Goal: Find specific page/section: Find specific page/section

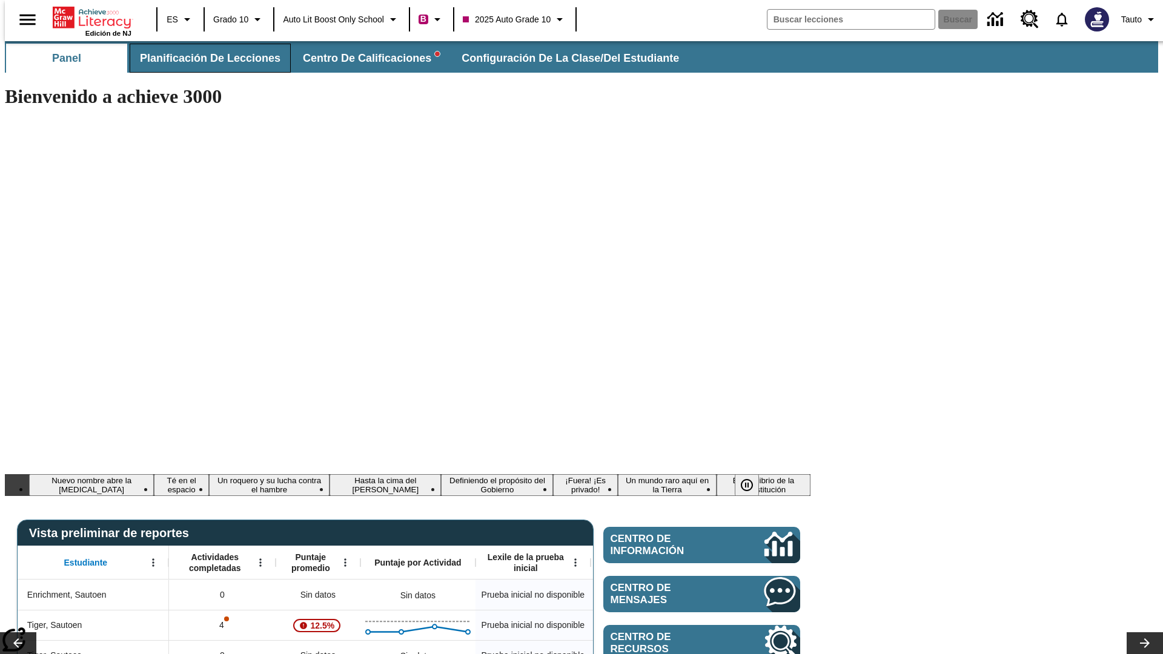
click at [203, 58] on span "Planificación de lecciones" at bounding box center [210, 58] width 141 height 14
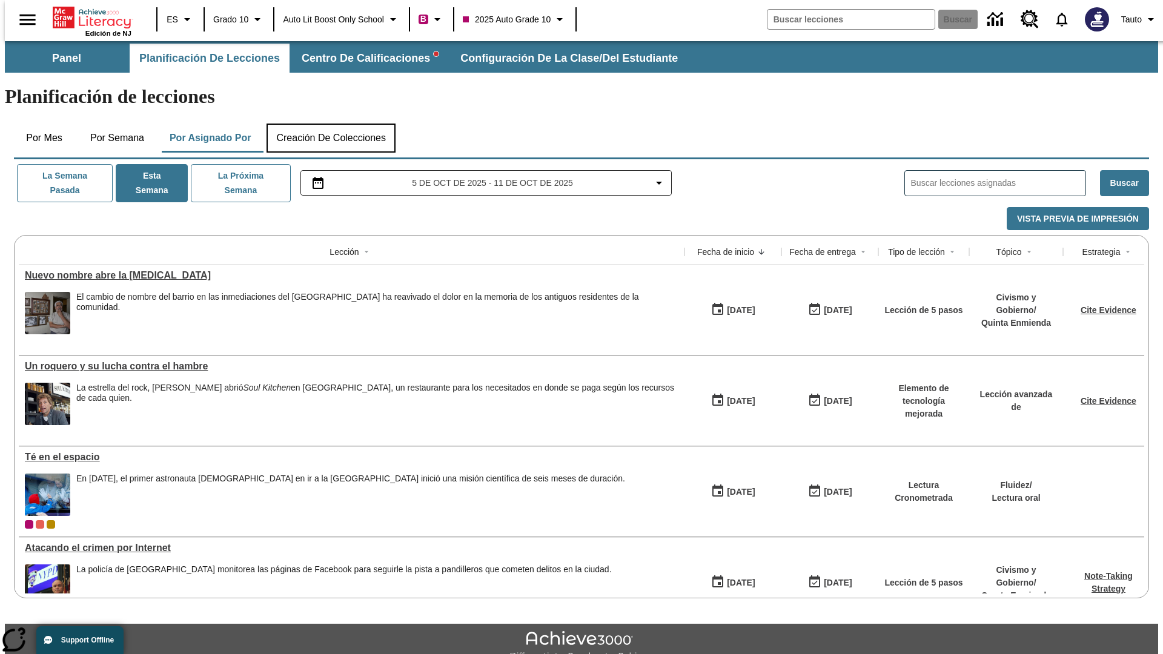
click at [331, 124] on button "Creación de colecciones" at bounding box center [331, 138] width 129 height 29
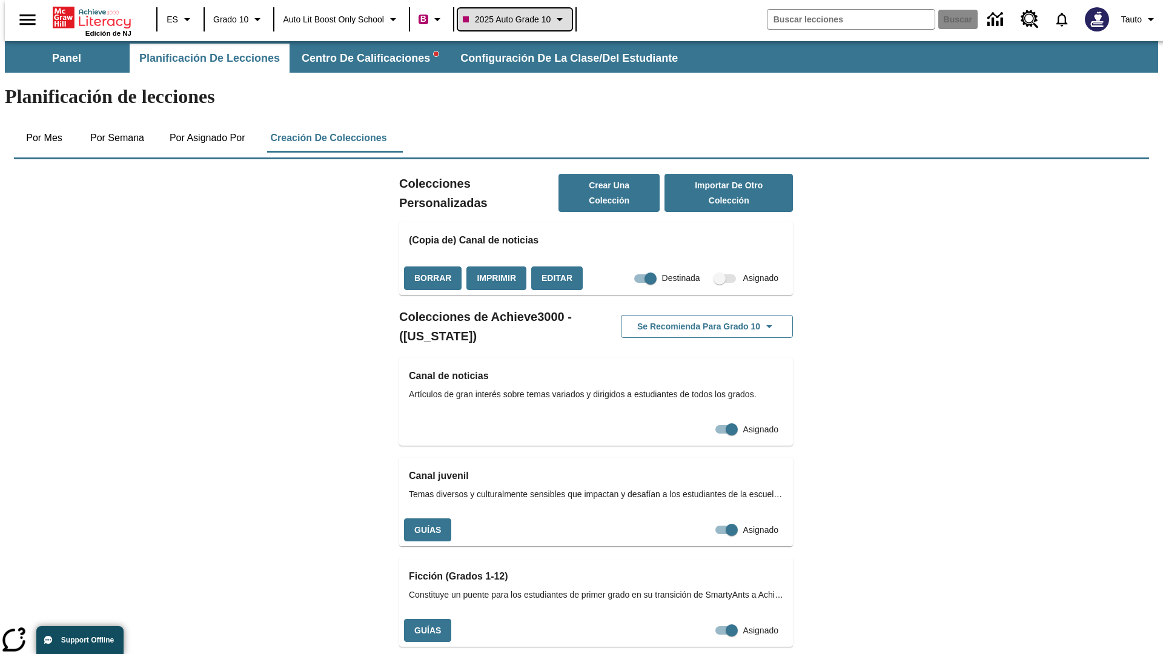
click at [519, 19] on span "2025 Auto Grade 10" at bounding box center [507, 19] width 88 height 13
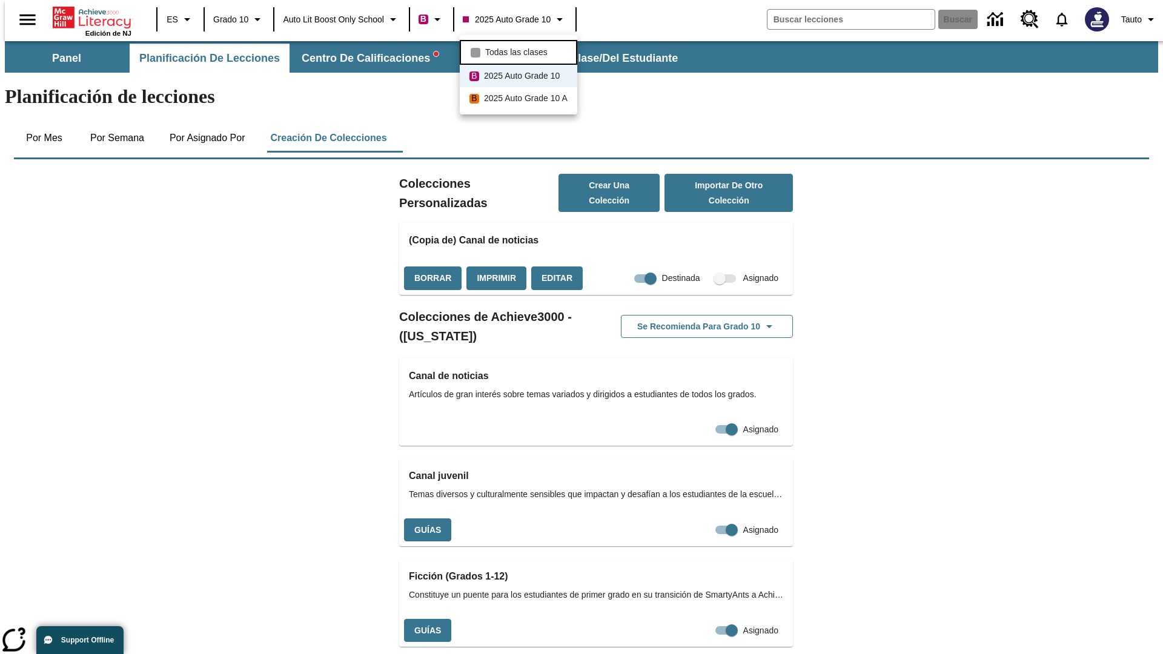
click at [520, 51] on span "Todas las clases" at bounding box center [516, 52] width 62 height 13
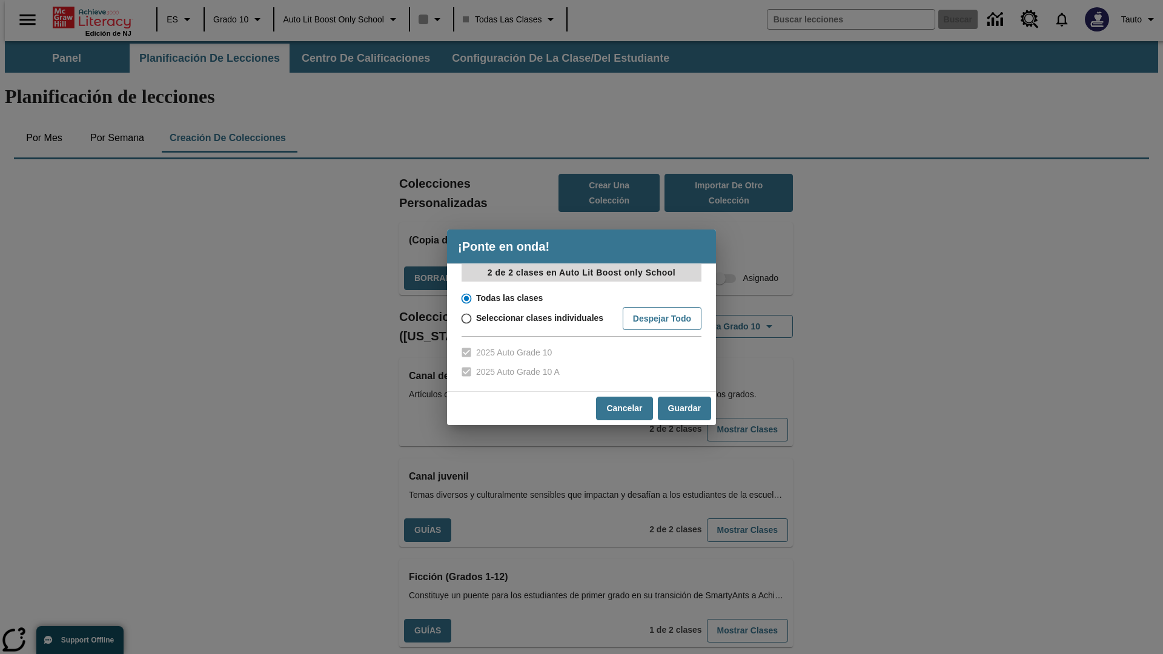
scroll to position [357, 0]
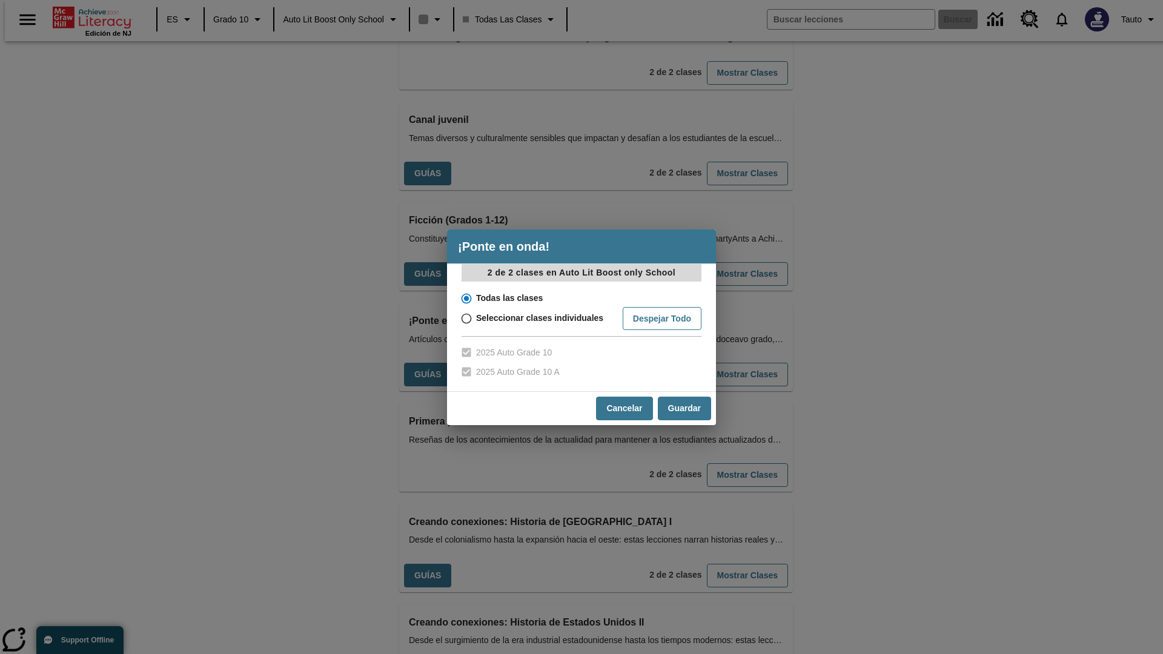
click at [465, 298] on input "Todas las clases" at bounding box center [465, 298] width 21 height 17
click at [623, 408] on button "Cancelar" at bounding box center [624, 409] width 56 height 24
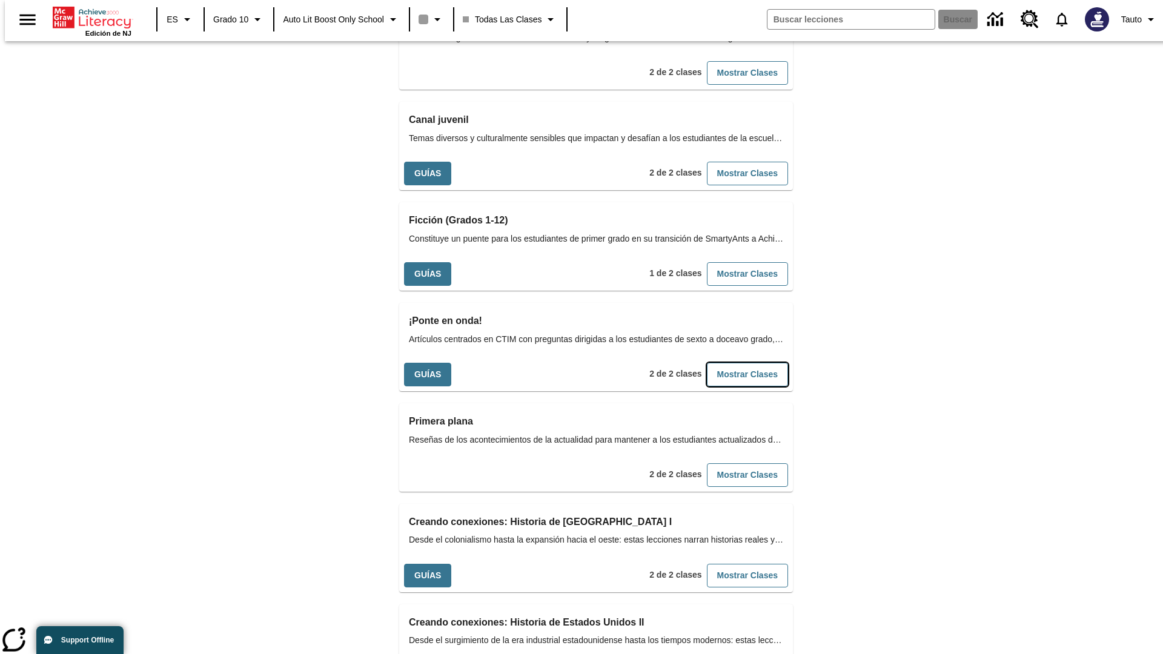
click at [728, 363] on button "Mostrar Clases" at bounding box center [747, 375] width 81 height 24
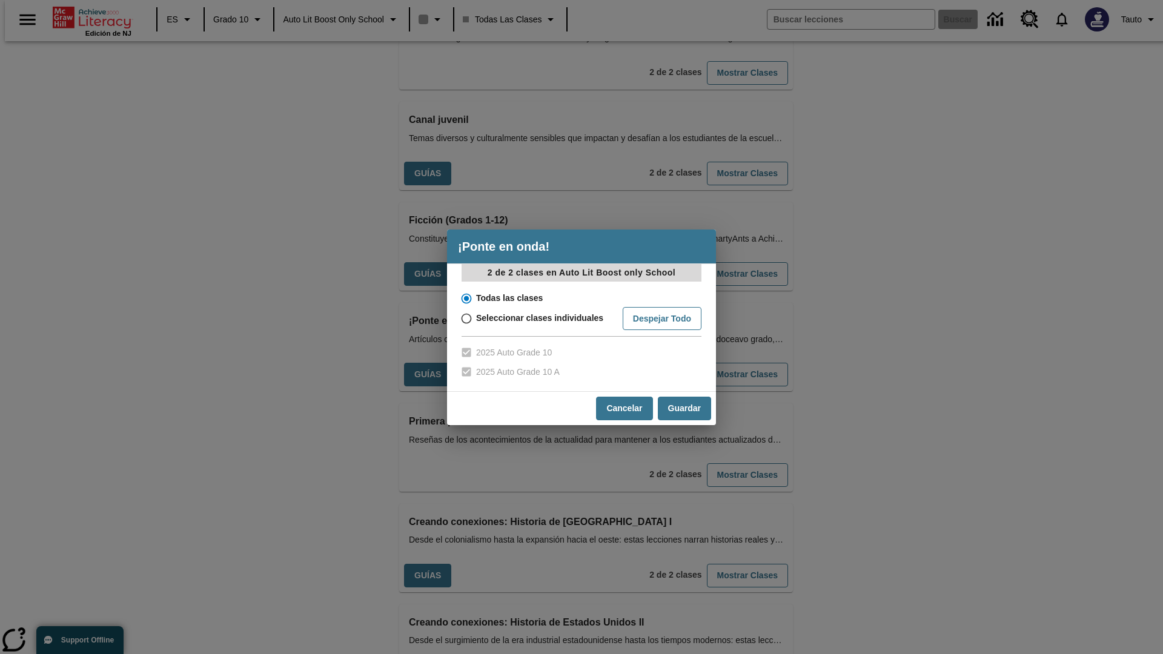
click at [465, 298] on input "Todas las clases" at bounding box center [465, 298] width 21 height 17
click at [684, 408] on button "Guardar" at bounding box center [684, 409] width 53 height 24
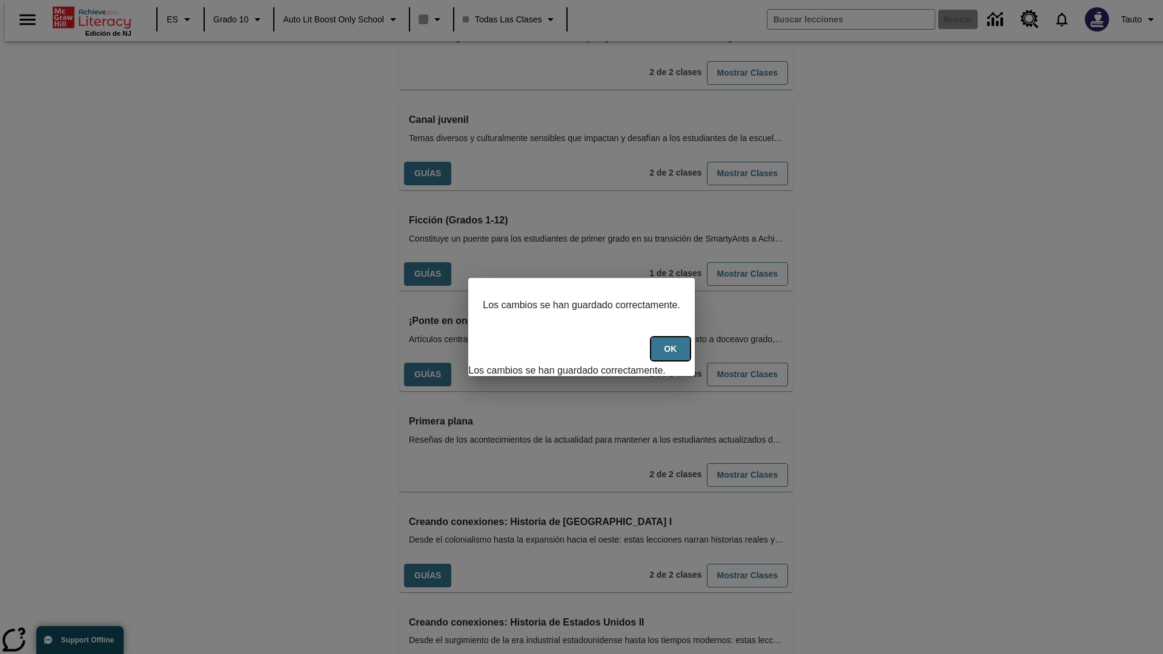
click at [677, 356] on button "OK" at bounding box center [670, 349] width 39 height 24
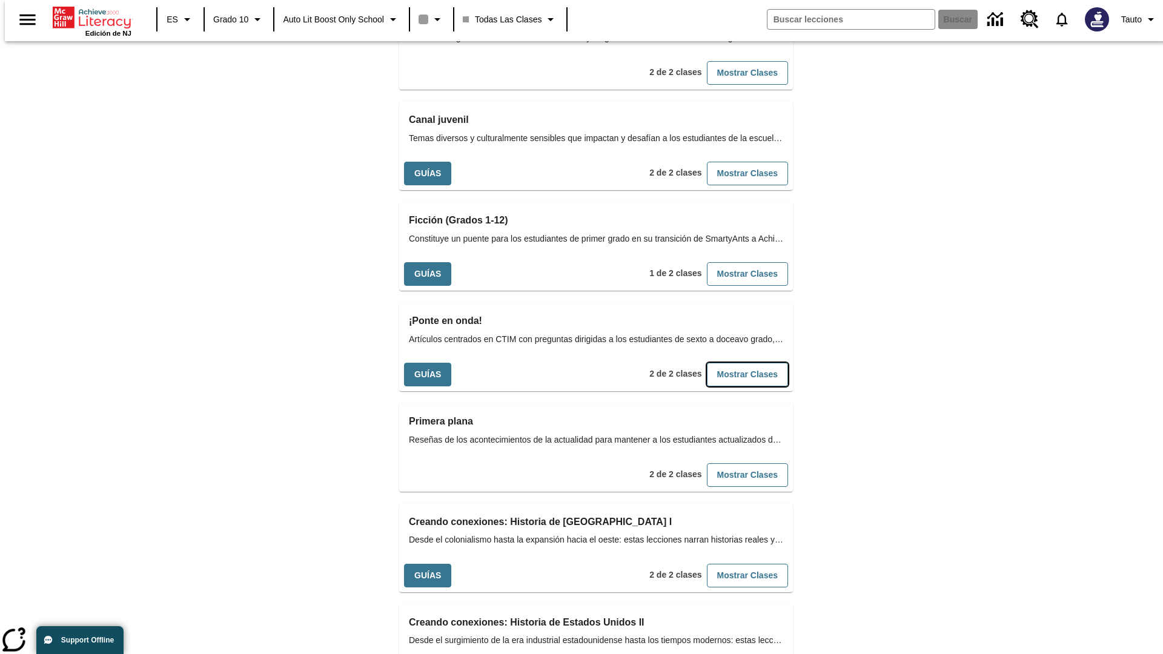
click at [728, 363] on button "Mostrar Clases" at bounding box center [747, 375] width 81 height 24
